Goal: Information Seeking & Learning: Learn about a topic

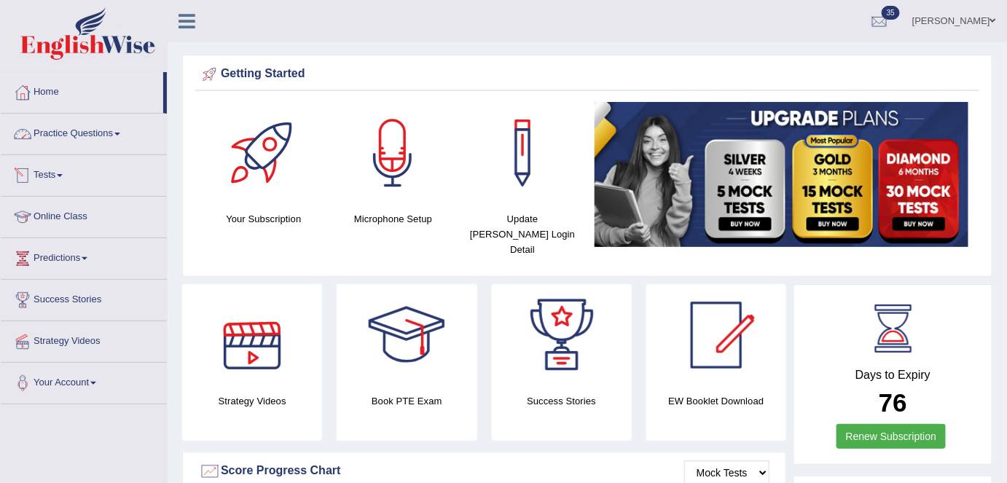
click at [128, 138] on link "Practice Questions" at bounding box center [84, 132] width 166 height 36
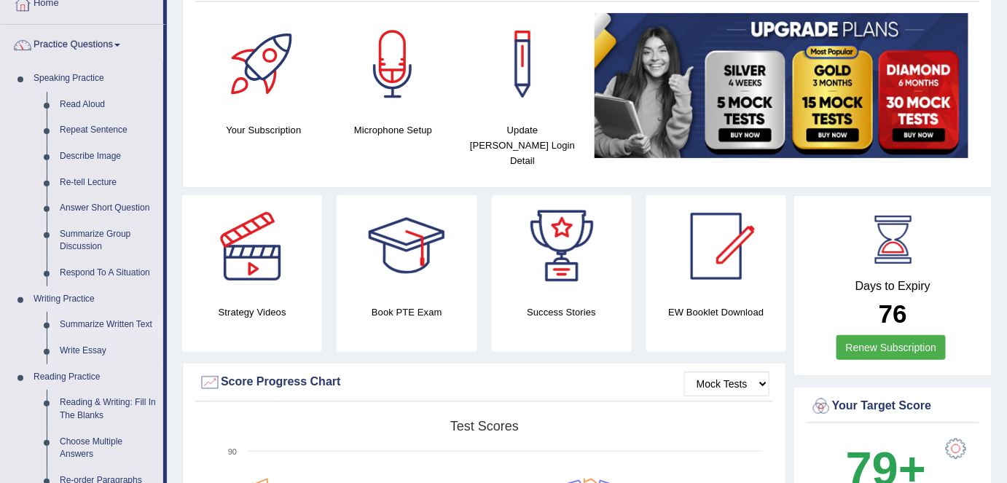
scroll to position [115, 0]
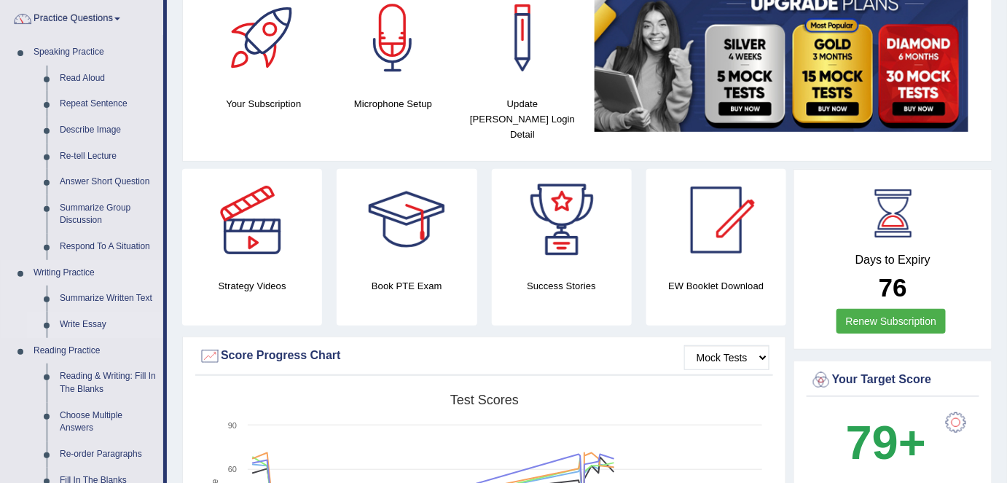
click at [93, 326] on link "Write Essay" at bounding box center [108, 325] width 110 height 26
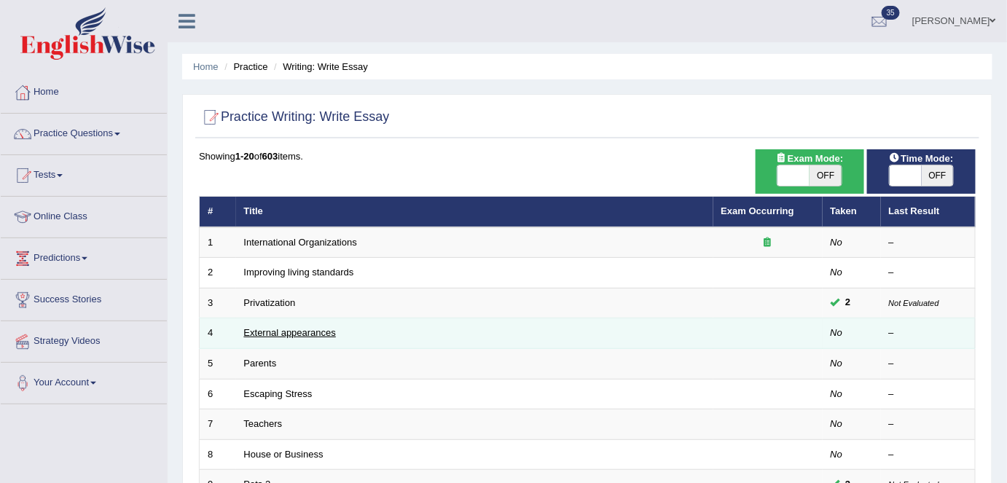
click at [294, 335] on link "External appearances" at bounding box center [290, 332] width 92 height 11
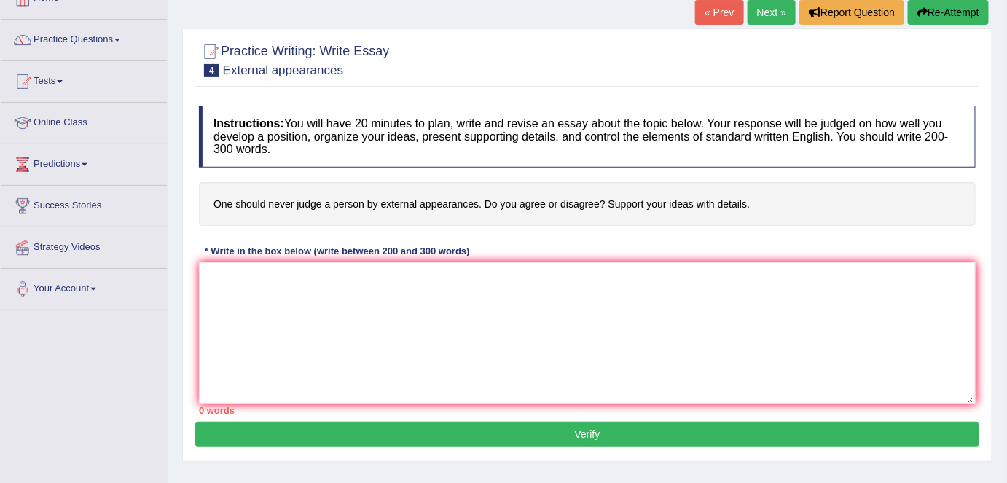
scroll to position [100, 0]
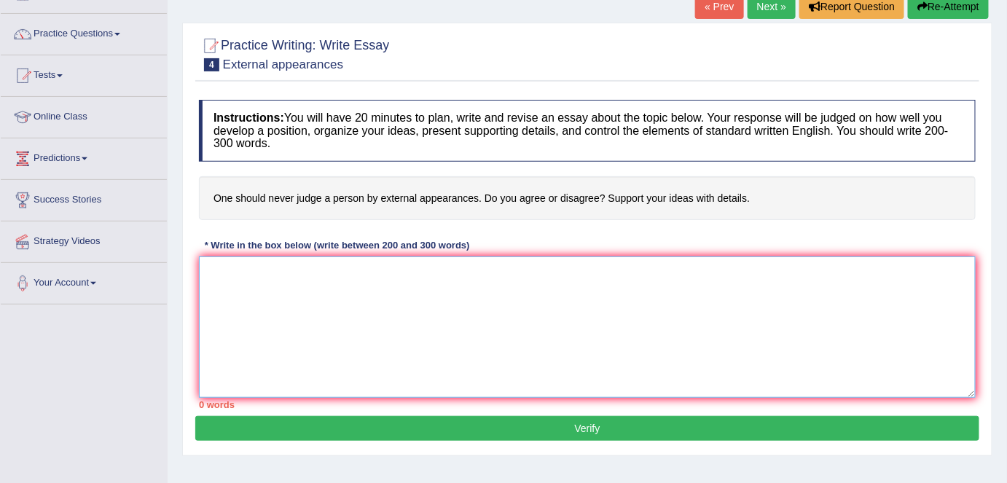
click at [535, 340] on textarea at bounding box center [587, 326] width 776 height 141
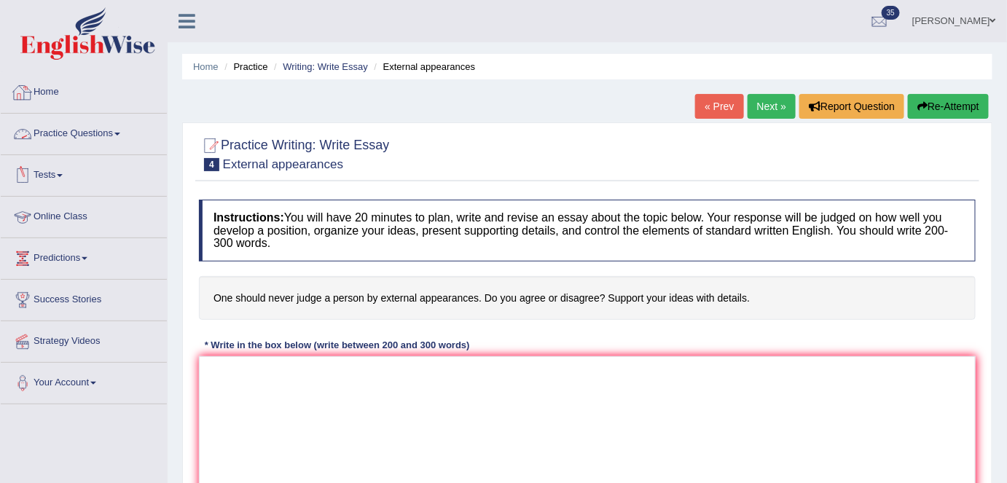
click at [96, 101] on link "Home" at bounding box center [84, 90] width 166 height 36
